Goal: Transaction & Acquisition: Purchase product/service

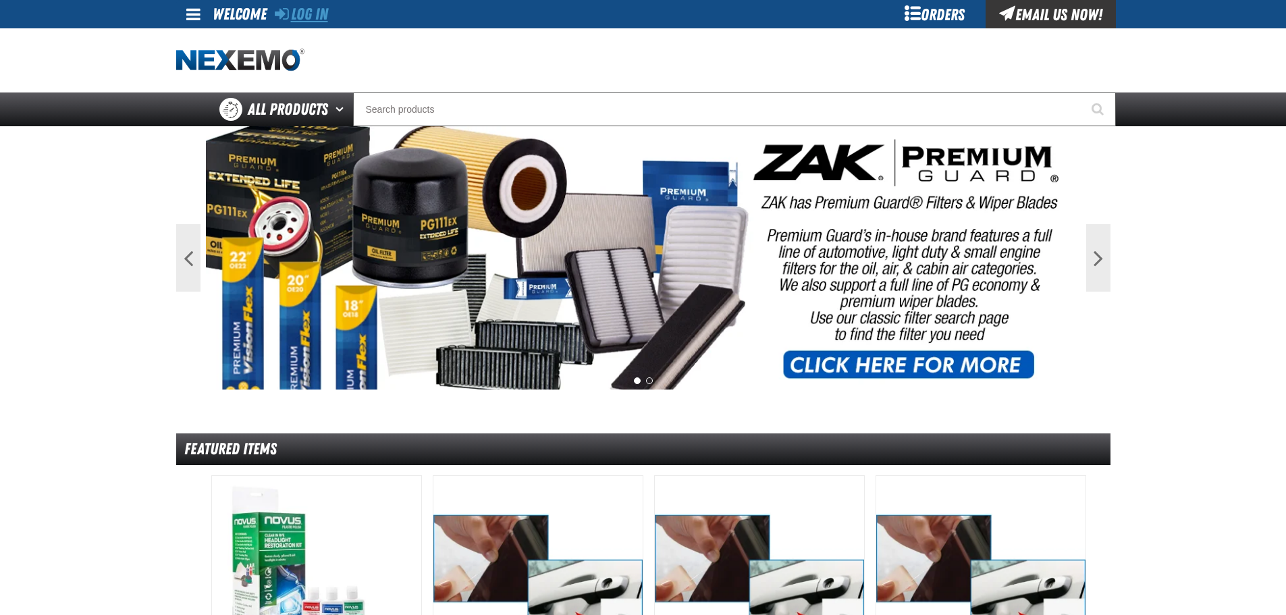
click at [310, 8] on link "Log In" at bounding box center [301, 14] width 53 height 19
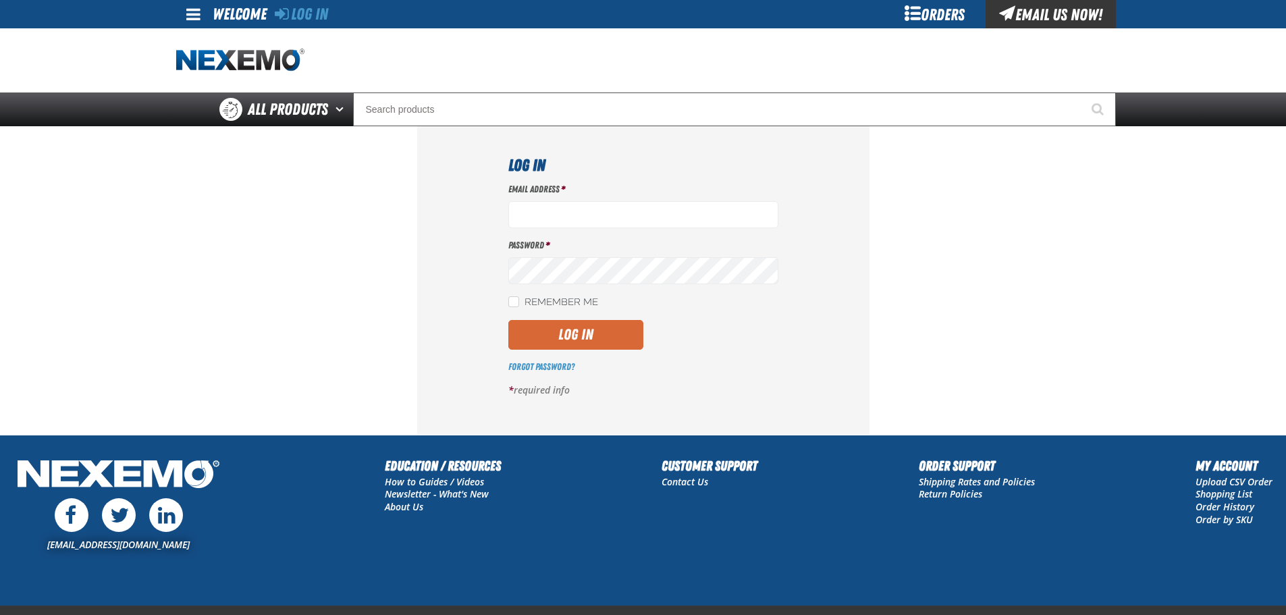
type input "[EMAIL_ADDRESS][DOMAIN_NAME]"
click at [580, 339] on button "Log In" at bounding box center [575, 335] width 135 height 30
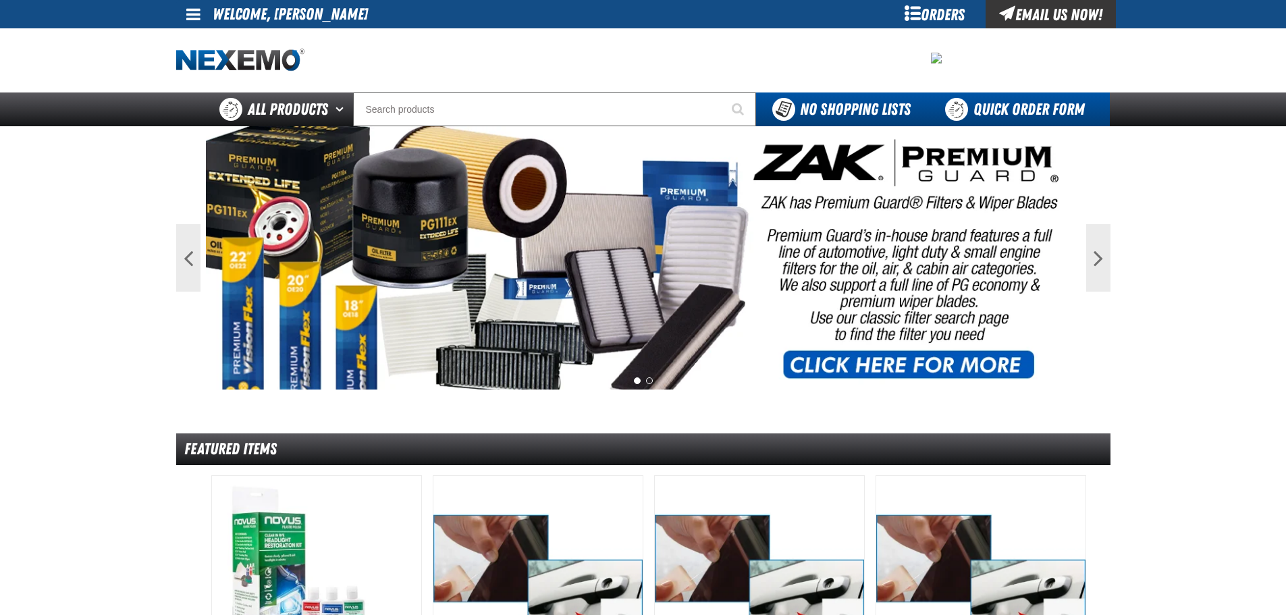
click at [1018, 105] on link "Quick Order Form" at bounding box center [1018, 110] width 183 height 34
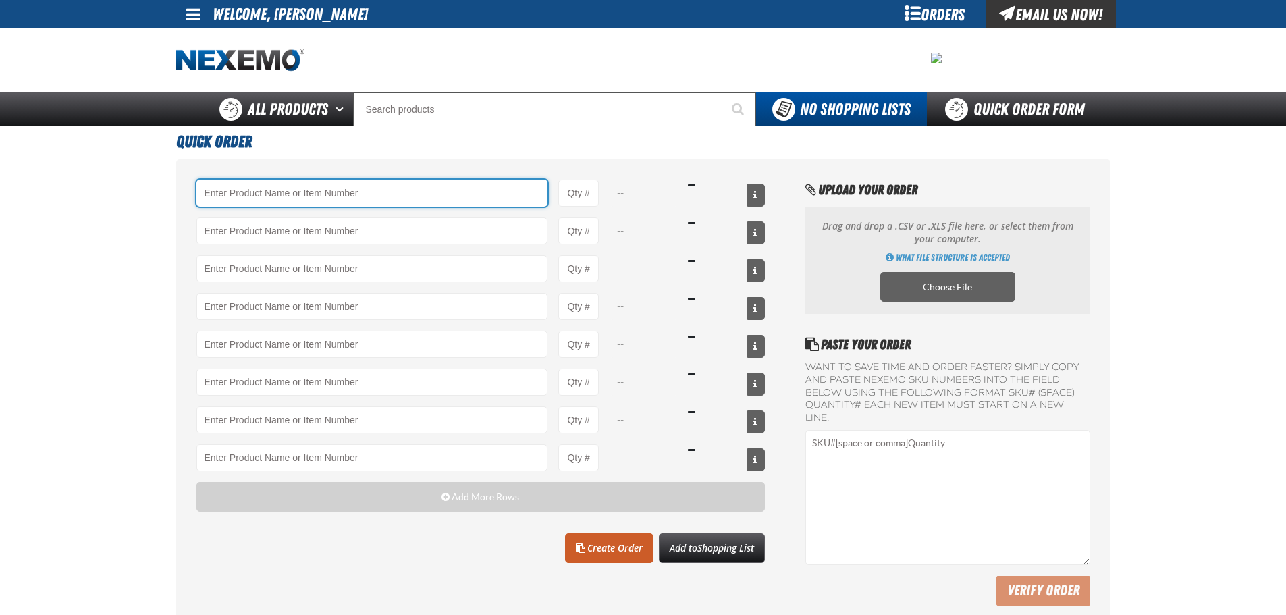
click at [301, 195] on input "Product" at bounding box center [372, 193] width 352 height 27
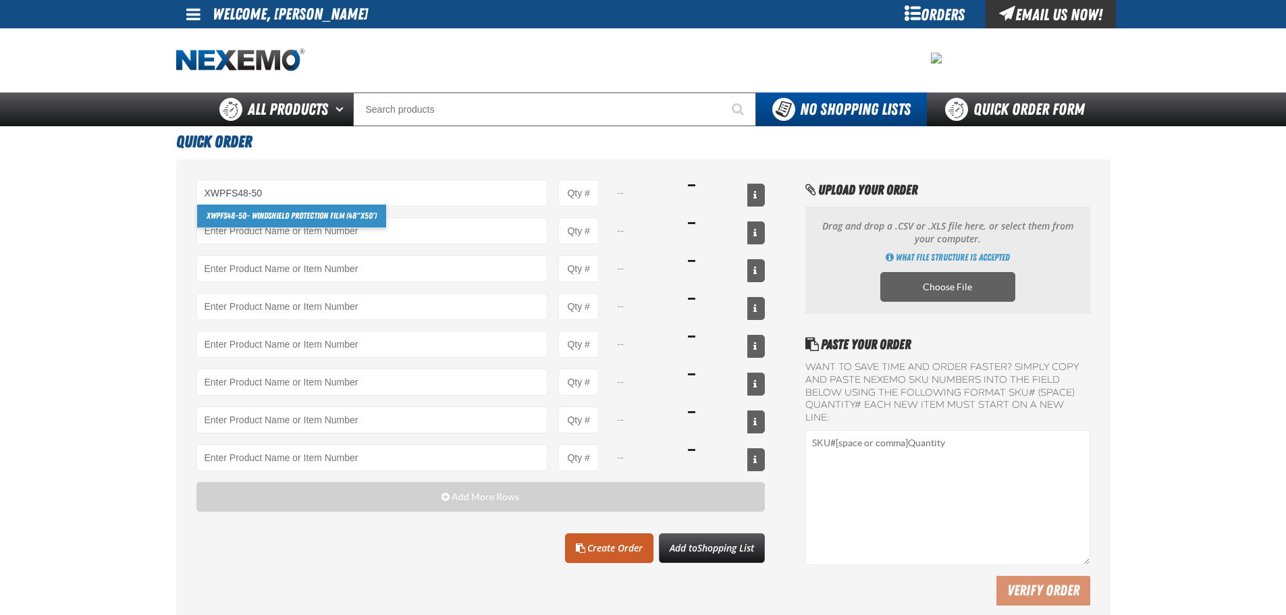
click at [298, 213] on link "XWPFS48-50 - Windshield Protection Film (48"x50')" at bounding box center [291, 216] width 189 height 23
type input "XWPFS48-50 - Windshield Protection Film (48&quot;x50&#x27;)"
type input "1"
select select "each"
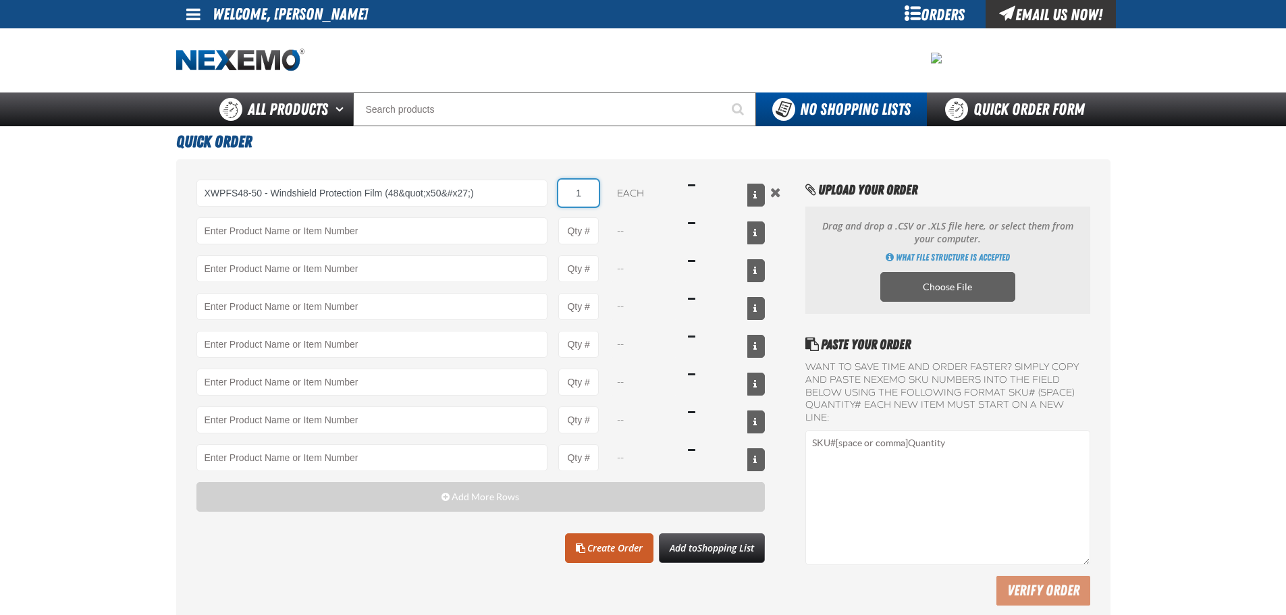
click at [587, 188] on input "1" at bounding box center [578, 193] width 41 height 27
type input "XWPFS48-50 - Windshield Protection Film (48&quot;x50&#x27;)"
type input "2"
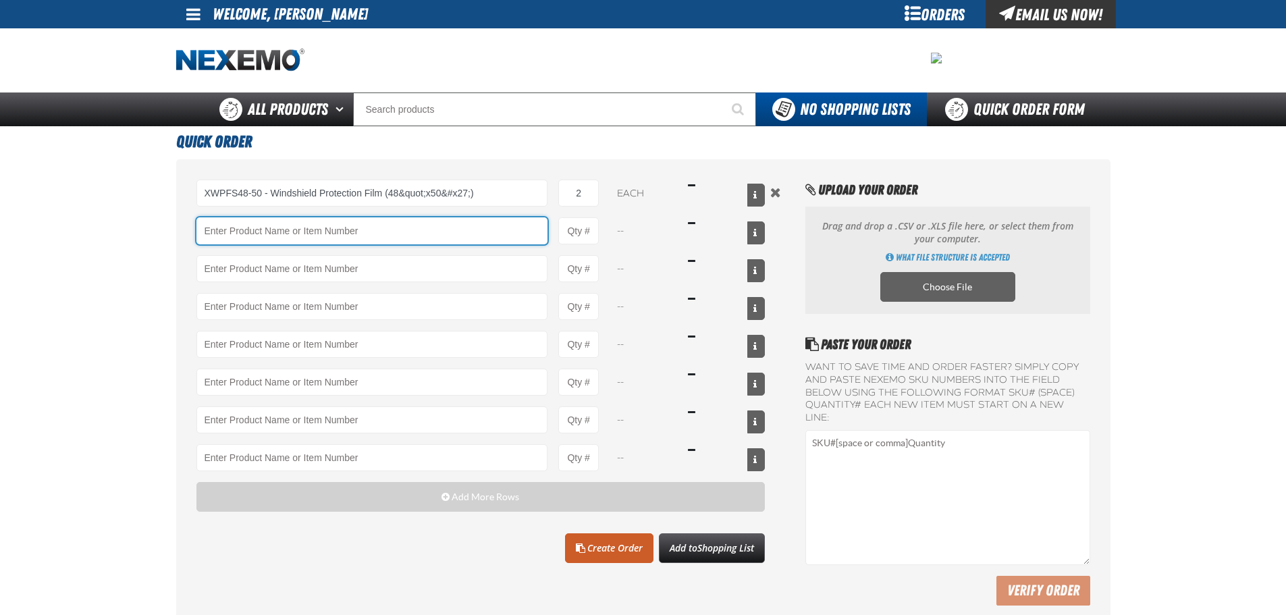
click at [394, 219] on input "Product" at bounding box center [372, 230] width 352 height 27
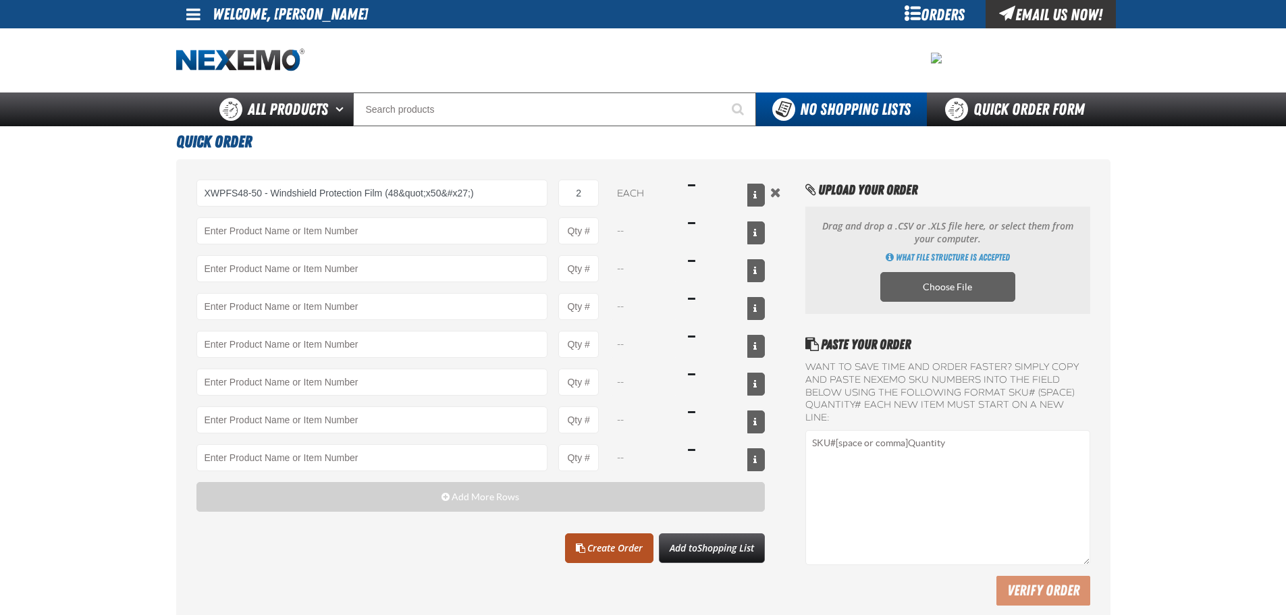
click at [606, 550] on link "Create Order" at bounding box center [609, 548] width 88 height 30
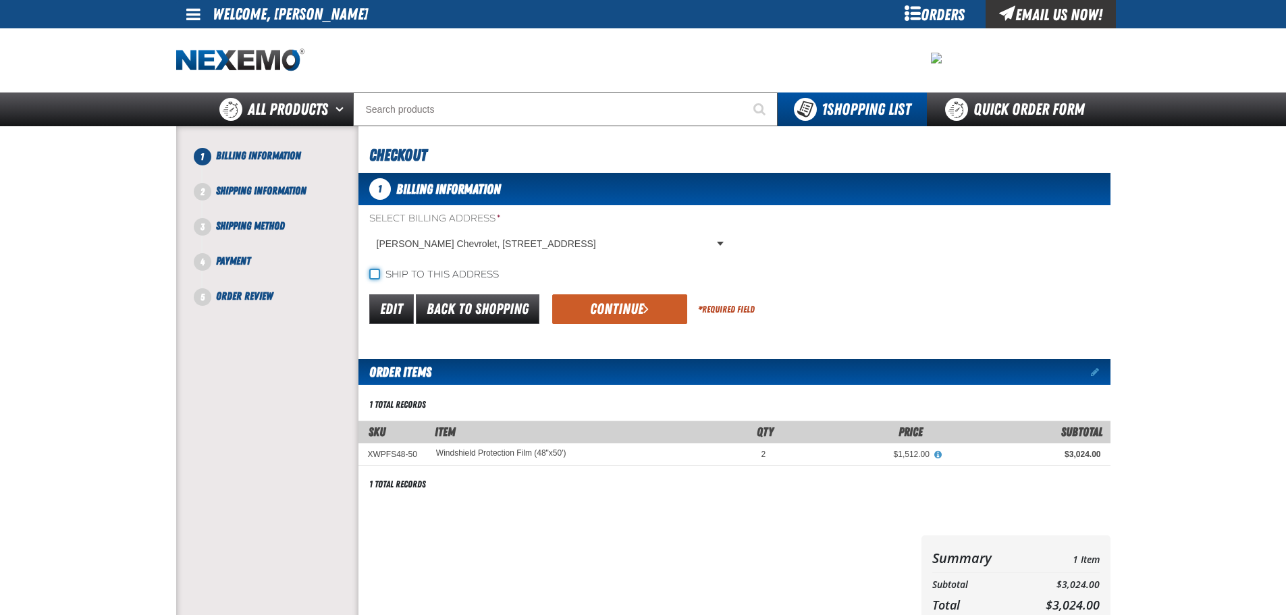
click at [376, 275] on input "Ship to this address" at bounding box center [374, 274] width 11 height 11
checkbox input "true"
click at [615, 309] on button "Continue" at bounding box center [619, 309] width 135 height 30
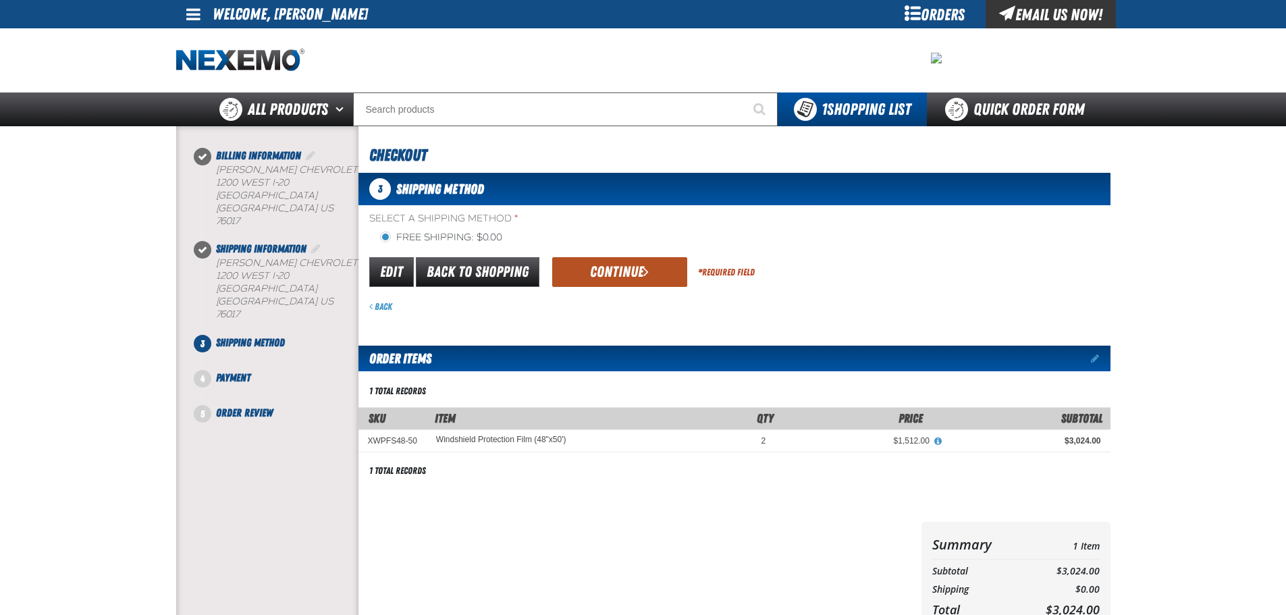
click at [609, 284] on button "Continue" at bounding box center [619, 272] width 135 height 30
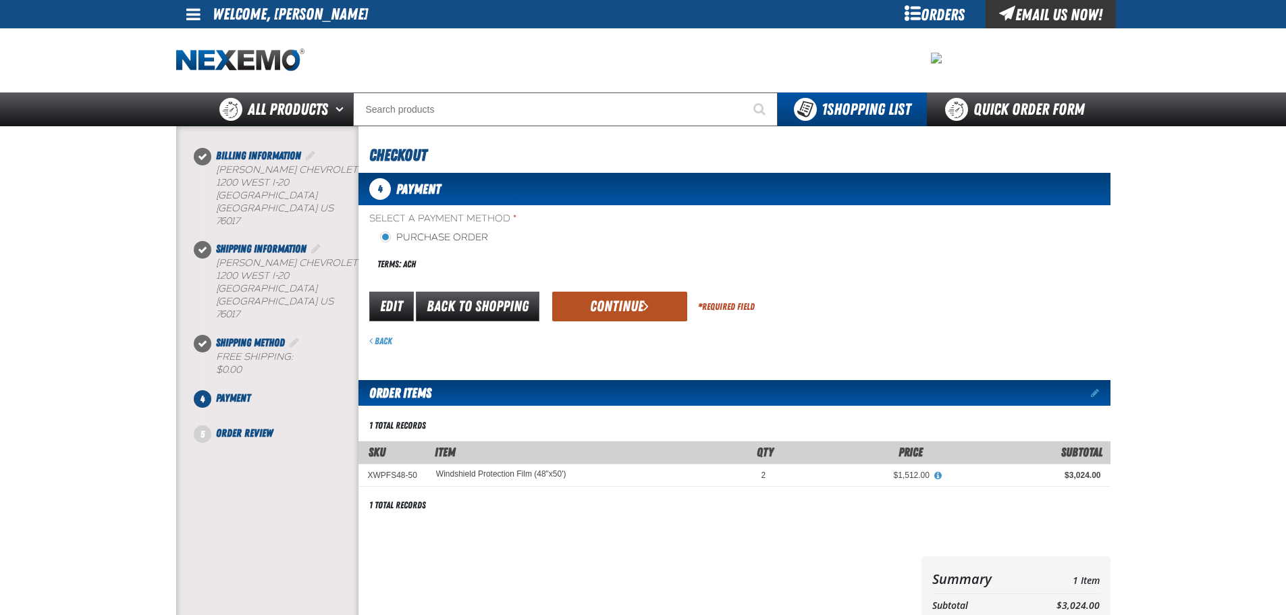
click at [613, 306] on button "Continue" at bounding box center [619, 307] width 135 height 30
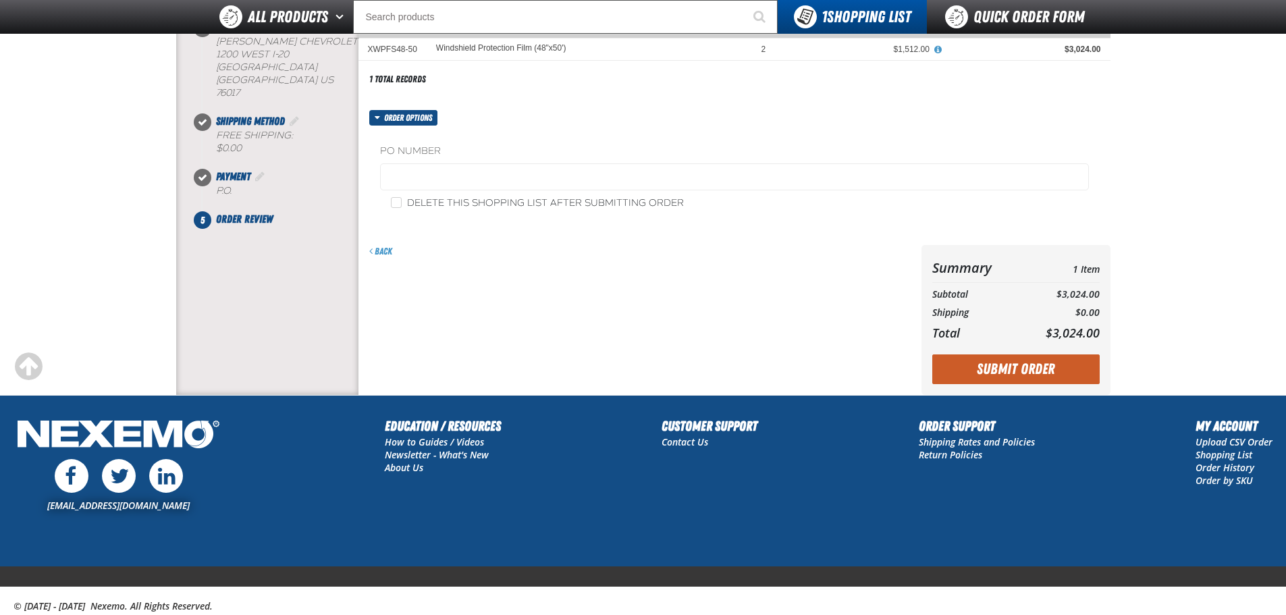
scroll to position [203, 0]
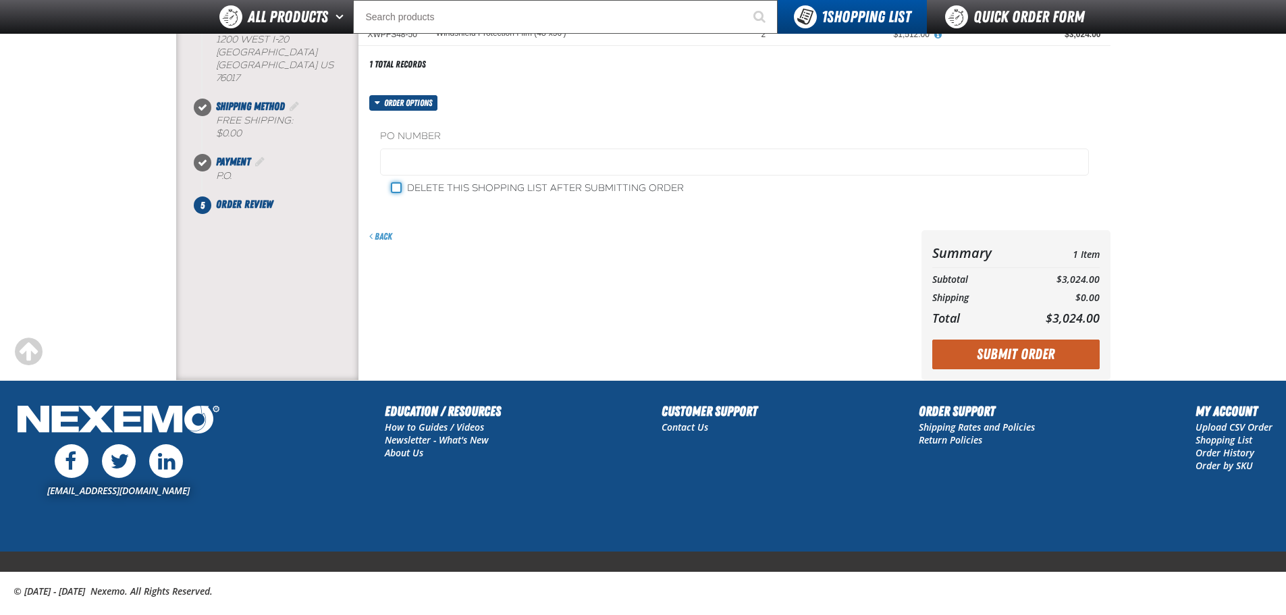
click at [397, 188] on input "Delete this shopping list after submitting order" at bounding box center [396, 187] width 11 height 11
checkbox input "true"
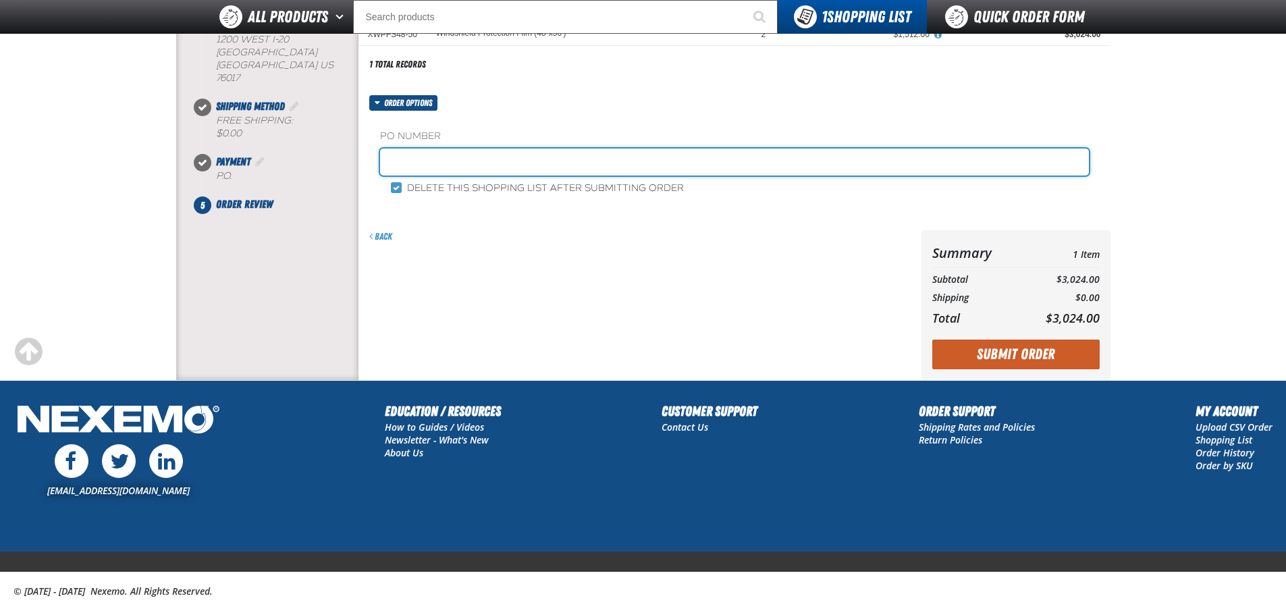
click at [399, 166] on input "text" at bounding box center [734, 162] width 709 height 27
type input "BRANDON"
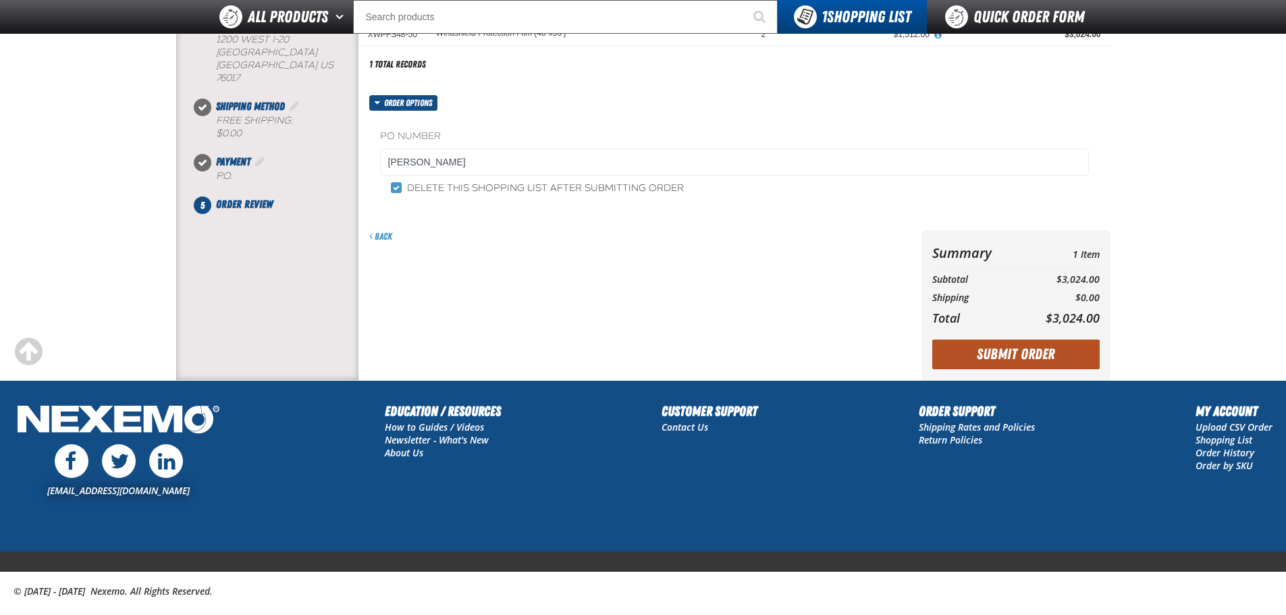
click at [1004, 354] on button "Submit Order" at bounding box center [1015, 355] width 167 height 30
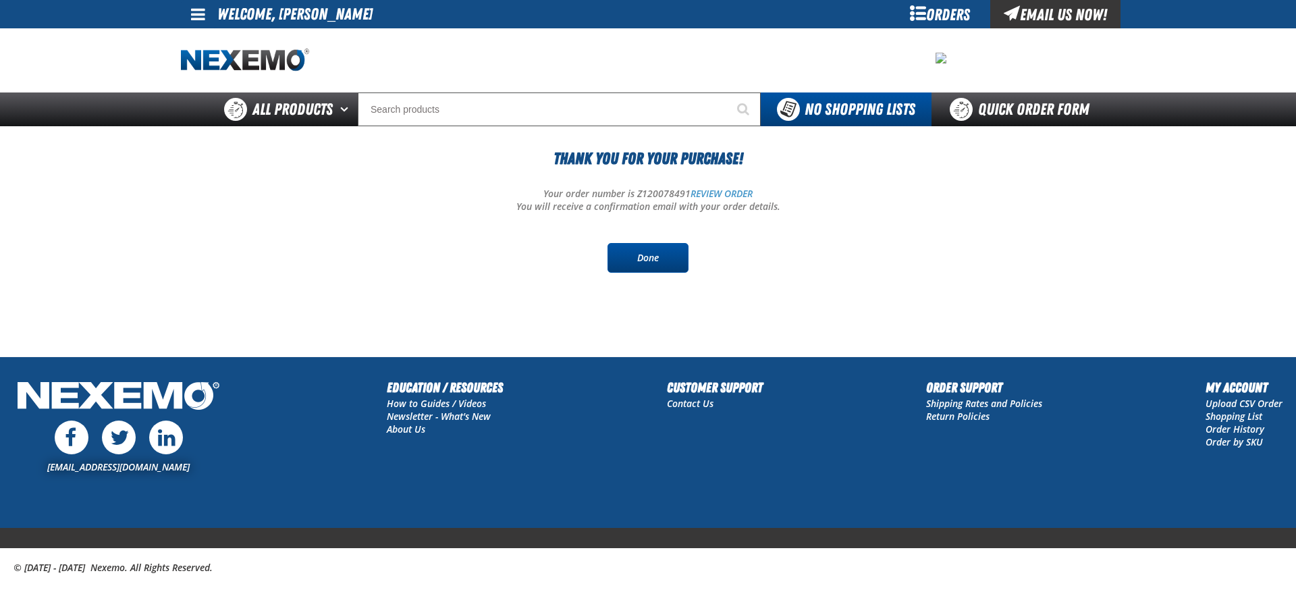
click at [648, 260] on link "Done" at bounding box center [648, 258] width 81 height 30
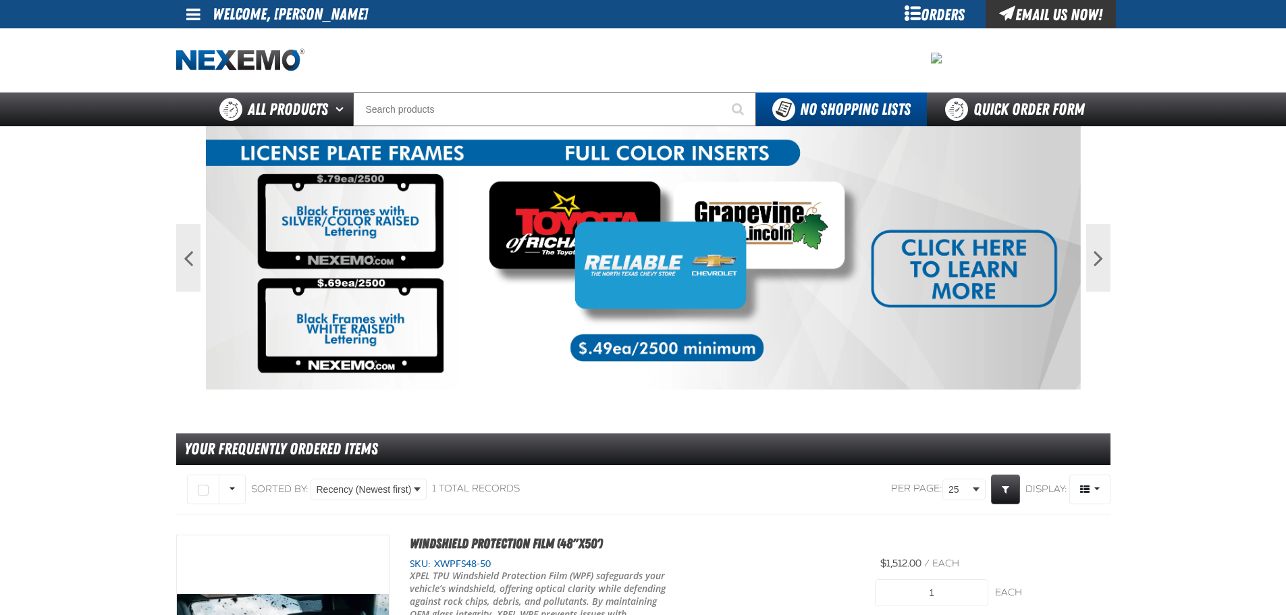
click at [232, 18] on li "Welcome, [PERSON_NAME]" at bounding box center [290, 14] width 155 height 28
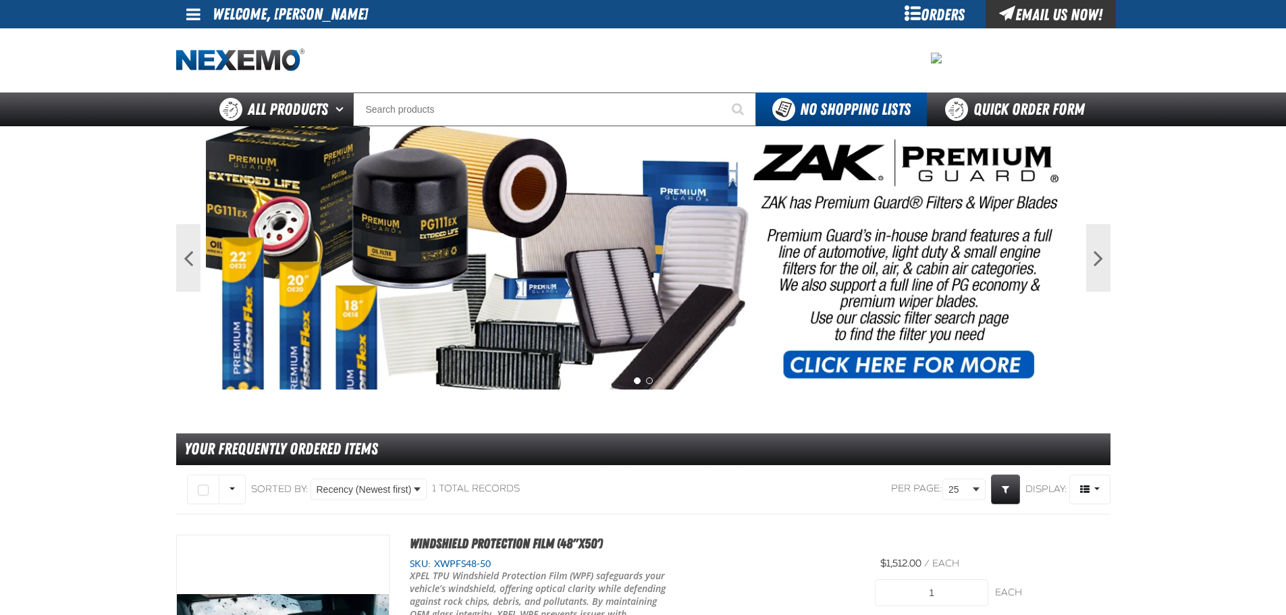
click at [255, 13] on li "Welcome, Gary Galloway" at bounding box center [290, 14] width 155 height 28
click at [198, 15] on span at bounding box center [193, 14] width 14 height 16
click at [209, 67] on link "Sign Out Sign Out" at bounding box center [205, 65] width 46 height 13
